Goal: Information Seeking & Learning: Learn about a topic

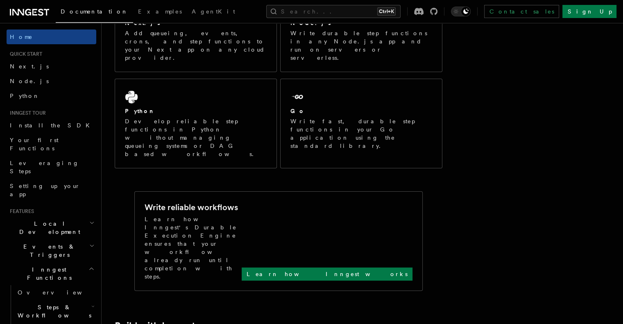
scroll to position [180, 0]
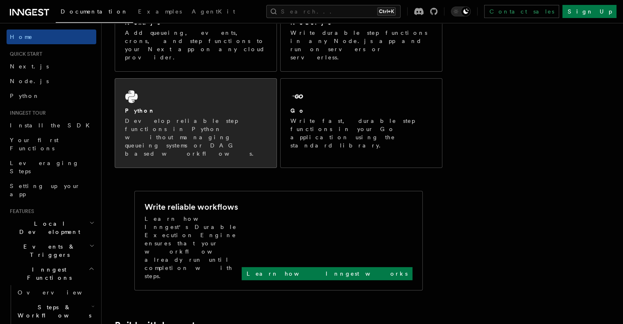
click at [258, 123] on div "Python Develop reliable step functions in Python without managing queueing syst…" at bounding box center [195, 123] width 161 height 89
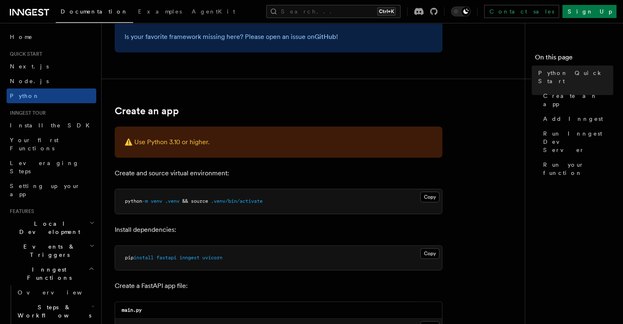
scroll to position [111, 0]
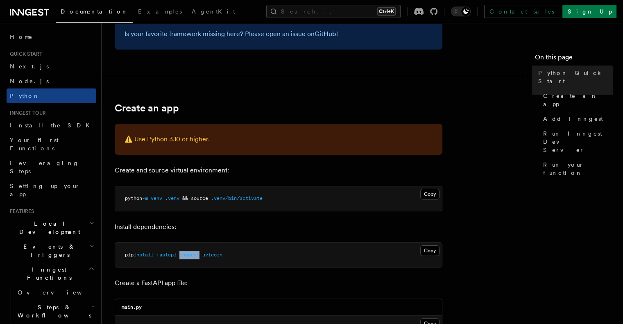
drag, startPoint x: 184, startPoint y: 255, endPoint x: 205, endPoint y: 254, distance: 20.5
click at [205, 254] on span "pip install fastapi inngest uvicorn" at bounding box center [174, 255] width 98 height 6
copy span "inngest"
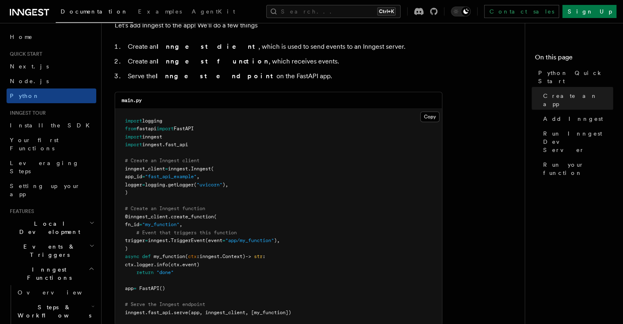
scroll to position [523, 0]
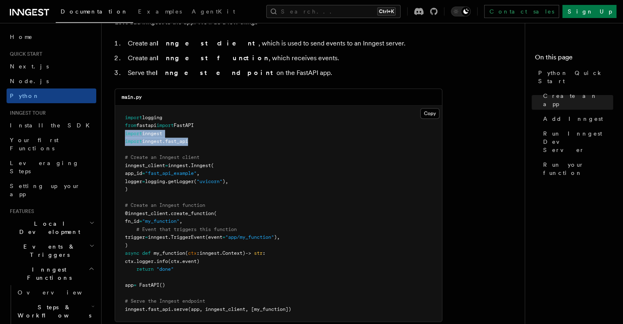
drag, startPoint x: 202, startPoint y: 141, endPoint x: 117, endPoint y: 135, distance: 85.8
click at [117, 135] on pre "import logging from fastapi import FastAPI import inngest import inngest . fast…" at bounding box center [278, 214] width 327 height 216
copy code "import inngest import inngest . fast_api"
click at [199, 144] on pre "import logging from fastapi import FastAPI import inngest import inngest . fast…" at bounding box center [278, 214] width 327 height 216
drag, startPoint x: 200, startPoint y: 139, endPoint x: 119, endPoint y: 133, distance: 81.0
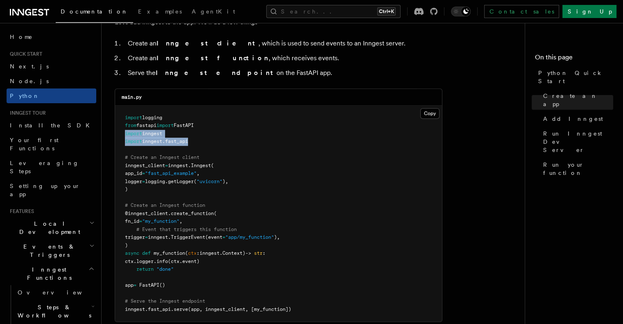
click at [119, 133] on pre "import logging from fastapi import FastAPI import inngest import inngest . fast…" at bounding box center [278, 214] width 327 height 216
copy code "import inngest import inngest . fast_api"
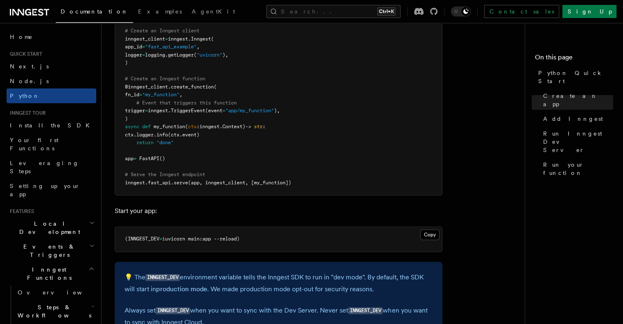
scroll to position [477, 0]
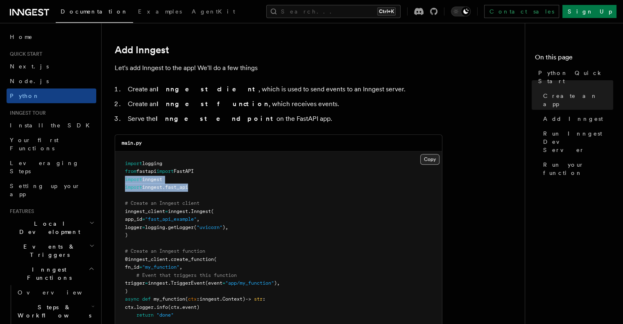
click at [426, 154] on button "Copy Copied" at bounding box center [430, 159] width 19 height 11
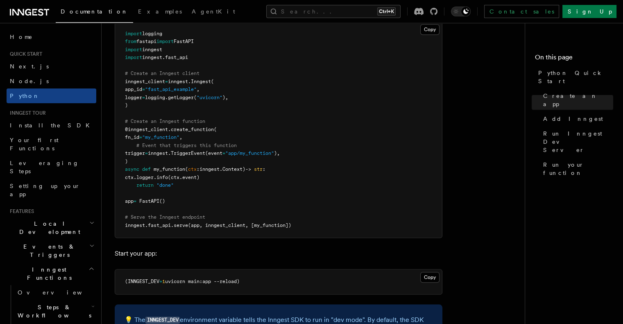
click at [356, 151] on pre "import logging from fastapi import FastAPI import inngest import inngest . fast…" at bounding box center [278, 130] width 327 height 216
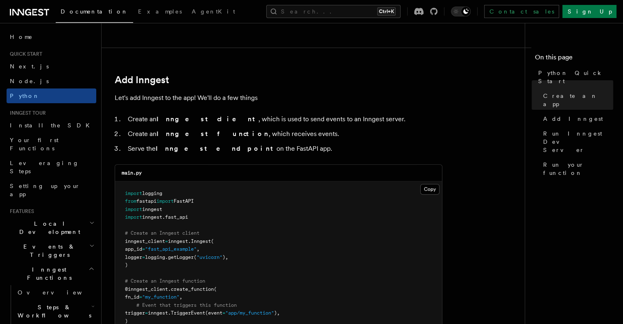
scroll to position [447, 0]
drag, startPoint x: 134, startPoint y: 249, endPoint x: 238, endPoint y: 268, distance: 105.5
click at [238, 268] on pre "import logging from fastapi import FastAPI import inngest import inngest . fast…" at bounding box center [278, 289] width 327 height 216
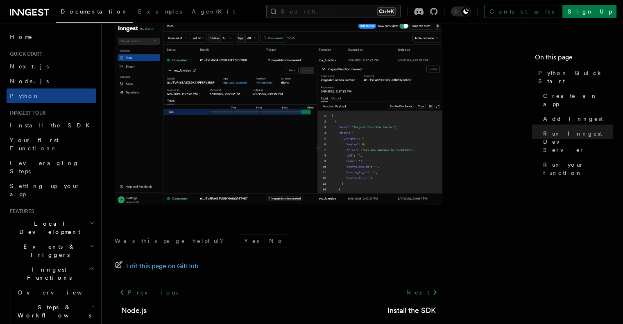
scroll to position [1747, 0]
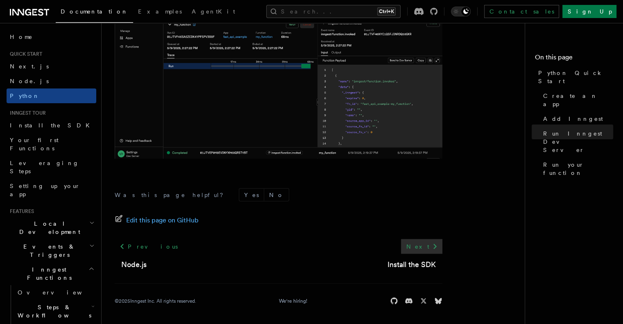
click at [425, 251] on link "Next" at bounding box center [421, 246] width 41 height 15
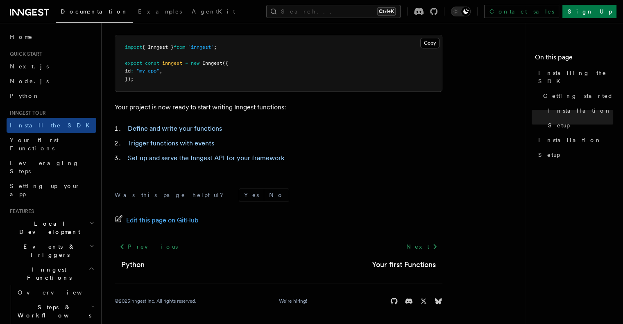
scroll to position [356, 0]
click at [436, 257] on div "Next Your first Functions" at bounding box center [404, 255] width 77 height 31
click at [429, 243] on link "Next" at bounding box center [421, 247] width 41 height 15
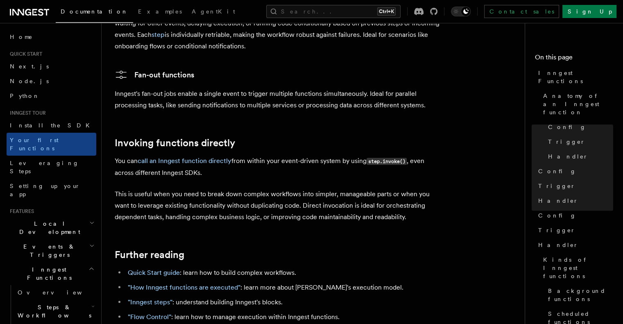
scroll to position [1557, 0]
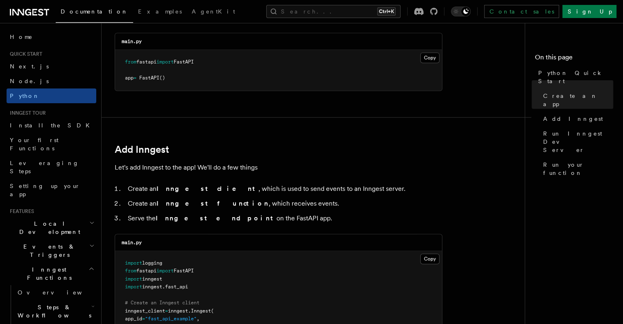
scroll to position [378, 0]
drag, startPoint x: 170, startPoint y: 276, endPoint x: 118, endPoint y: 277, distance: 52.5
drag, startPoint x: 172, startPoint y: 276, endPoint x: 108, endPoint y: 275, distance: 63.9
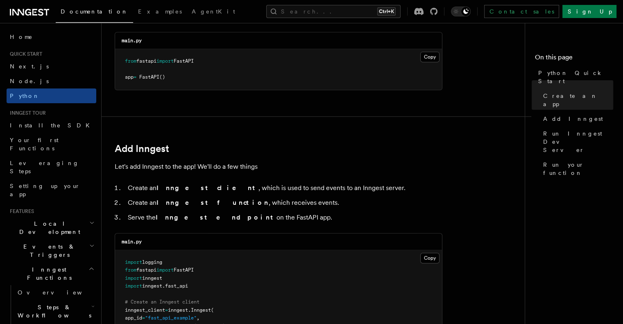
copy span "import inngest"
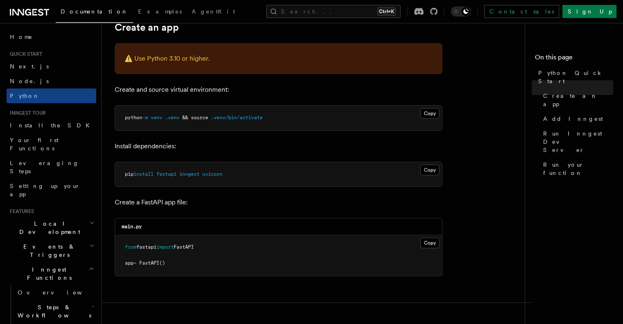
scroll to position [185, 0]
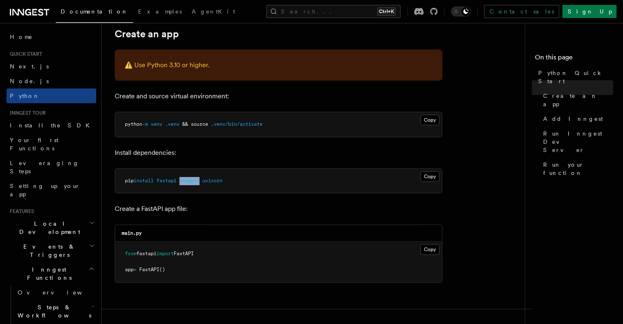
drag, startPoint x: 205, startPoint y: 180, endPoint x: 184, endPoint y: 182, distance: 21.0
click at [184, 182] on span "pip install fastapi inngest uvicorn" at bounding box center [174, 181] width 98 height 6
copy span "inngest"
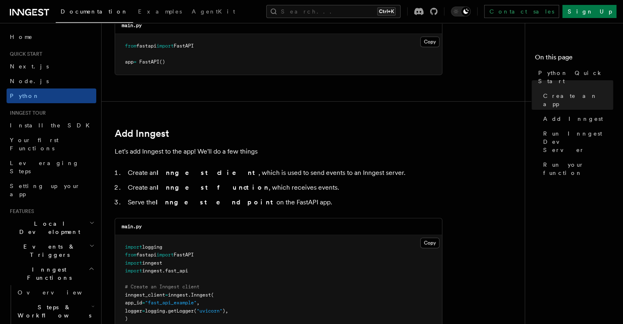
drag, startPoint x: 172, startPoint y: 264, endPoint x: 123, endPoint y: 261, distance: 48.8
copy span "import inngest"
